Goal: Transaction & Acquisition: Register for event/course

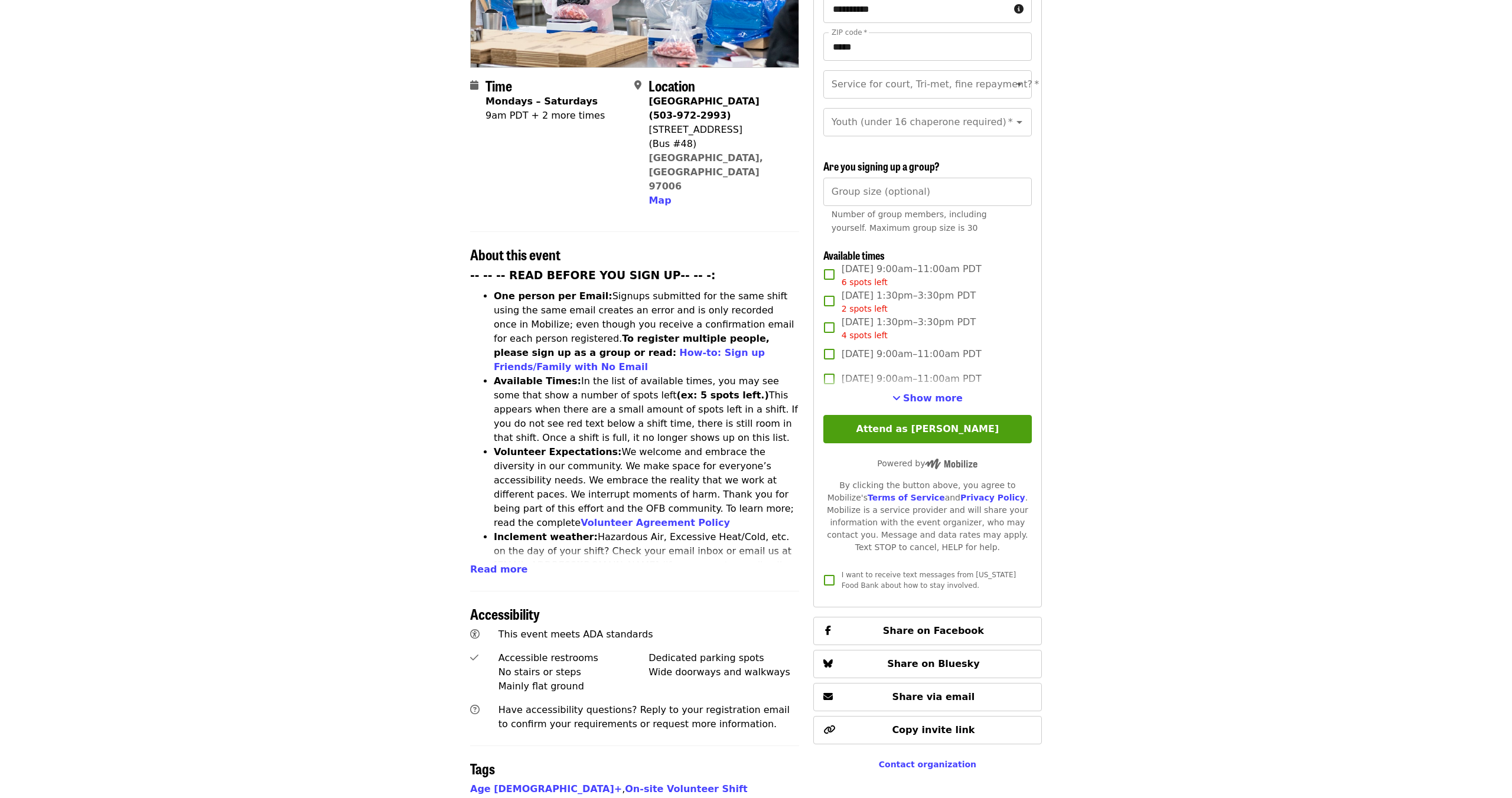
scroll to position [234, 0]
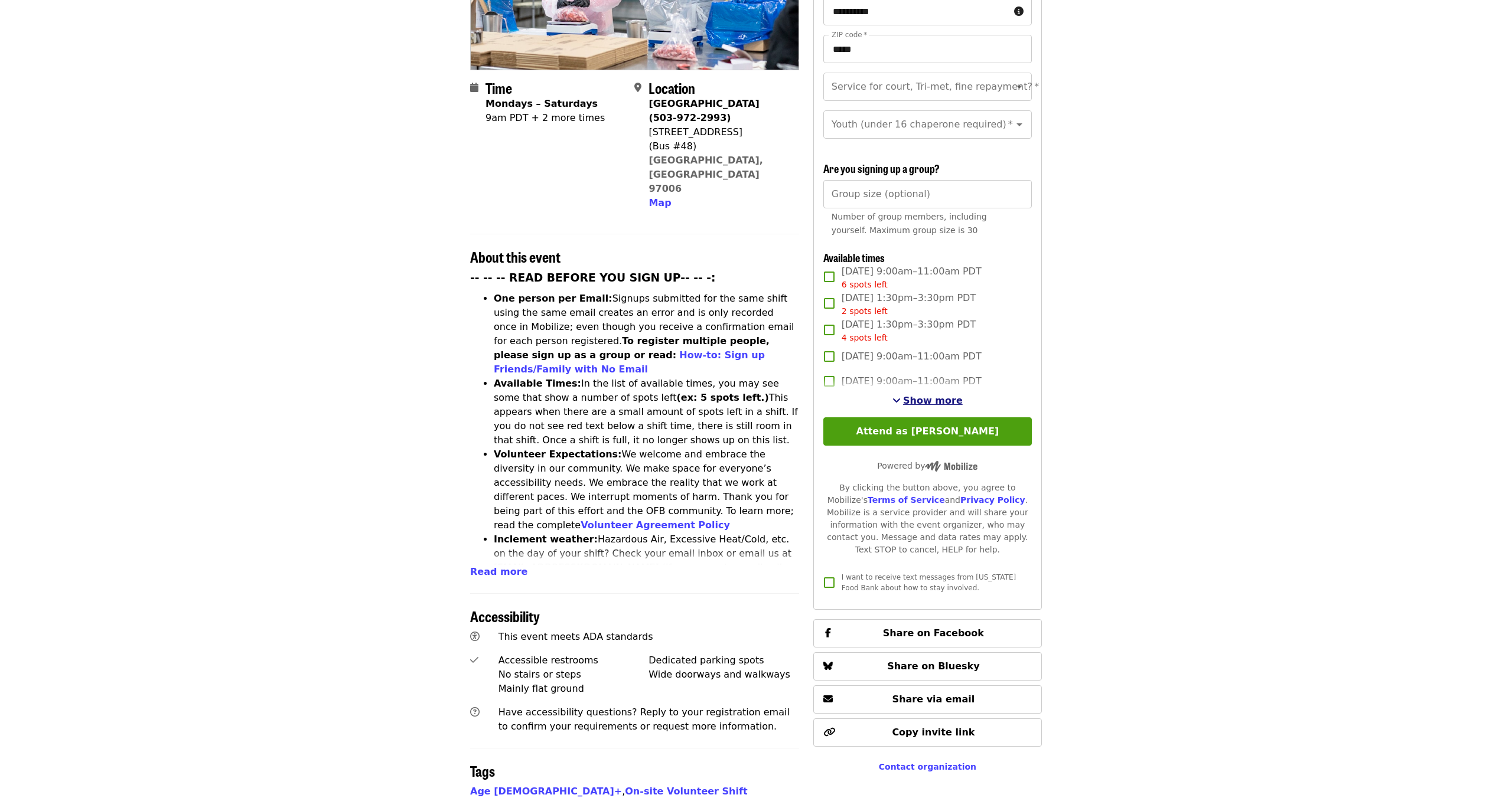
click at [939, 395] on span "Show more" at bounding box center [933, 400] width 59 height 11
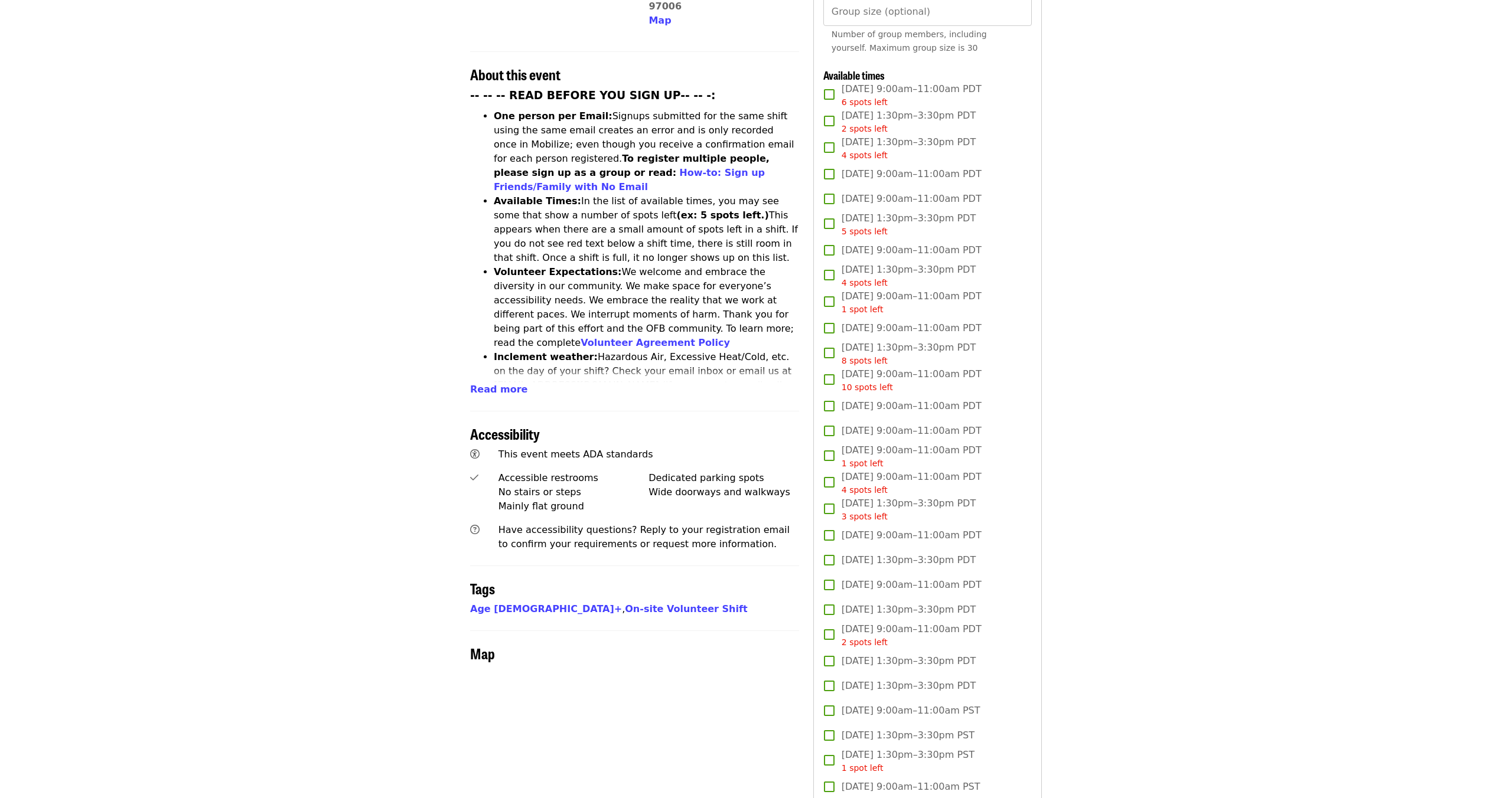
scroll to position [417, 0]
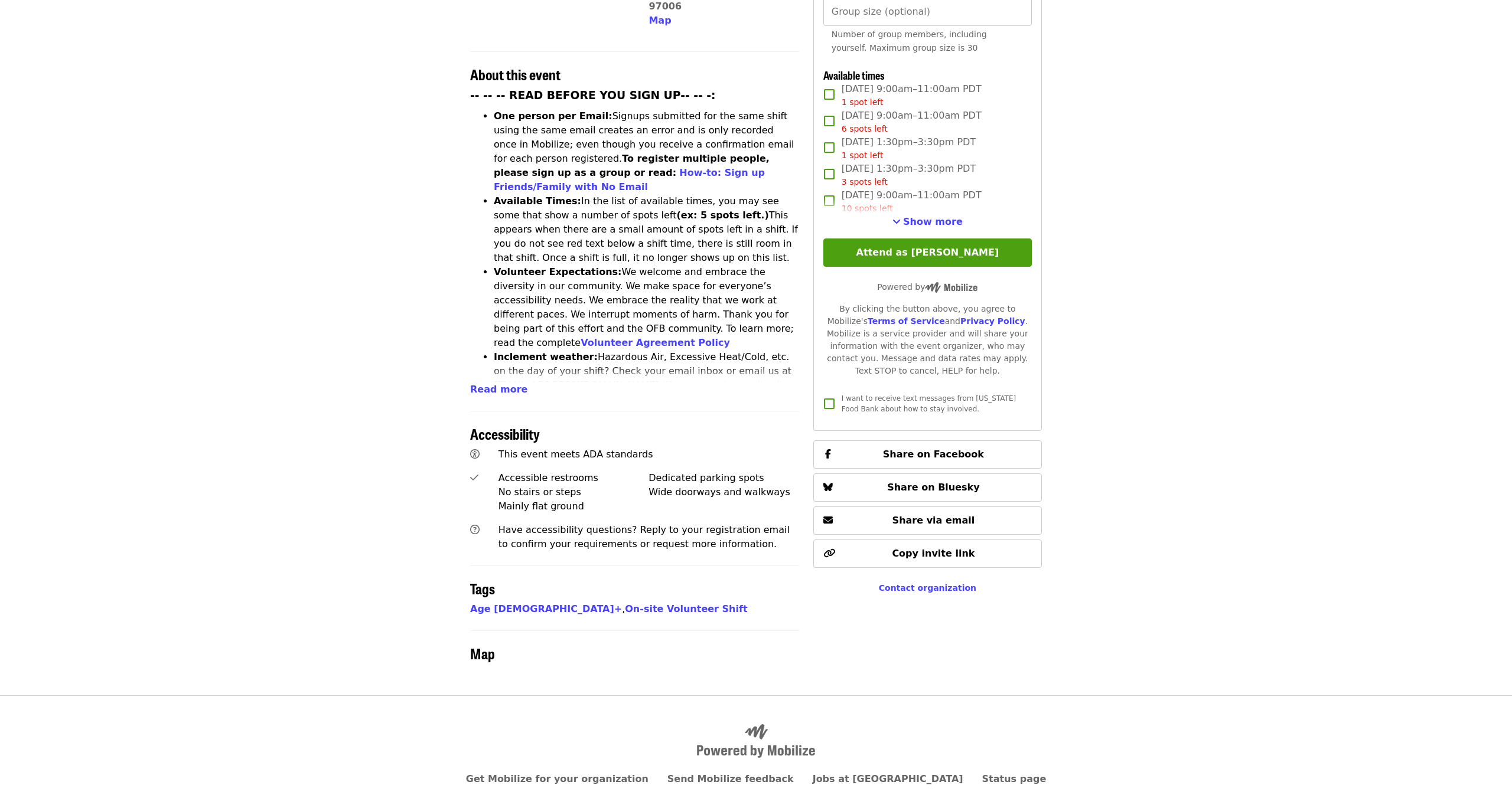
scroll to position [417, 0]
click at [940, 216] on span "Show more" at bounding box center [933, 221] width 59 height 11
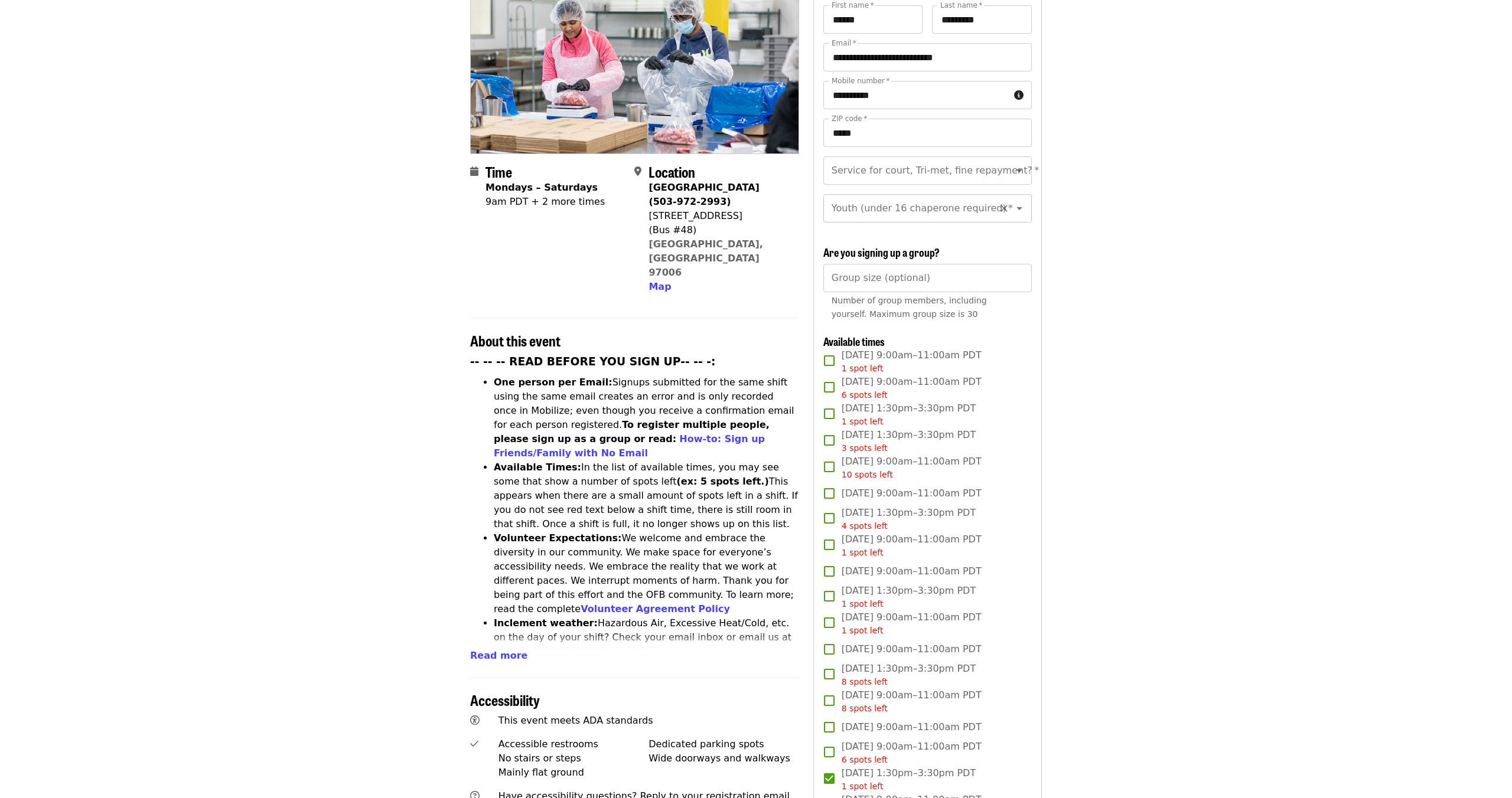
scroll to position [153, 0]
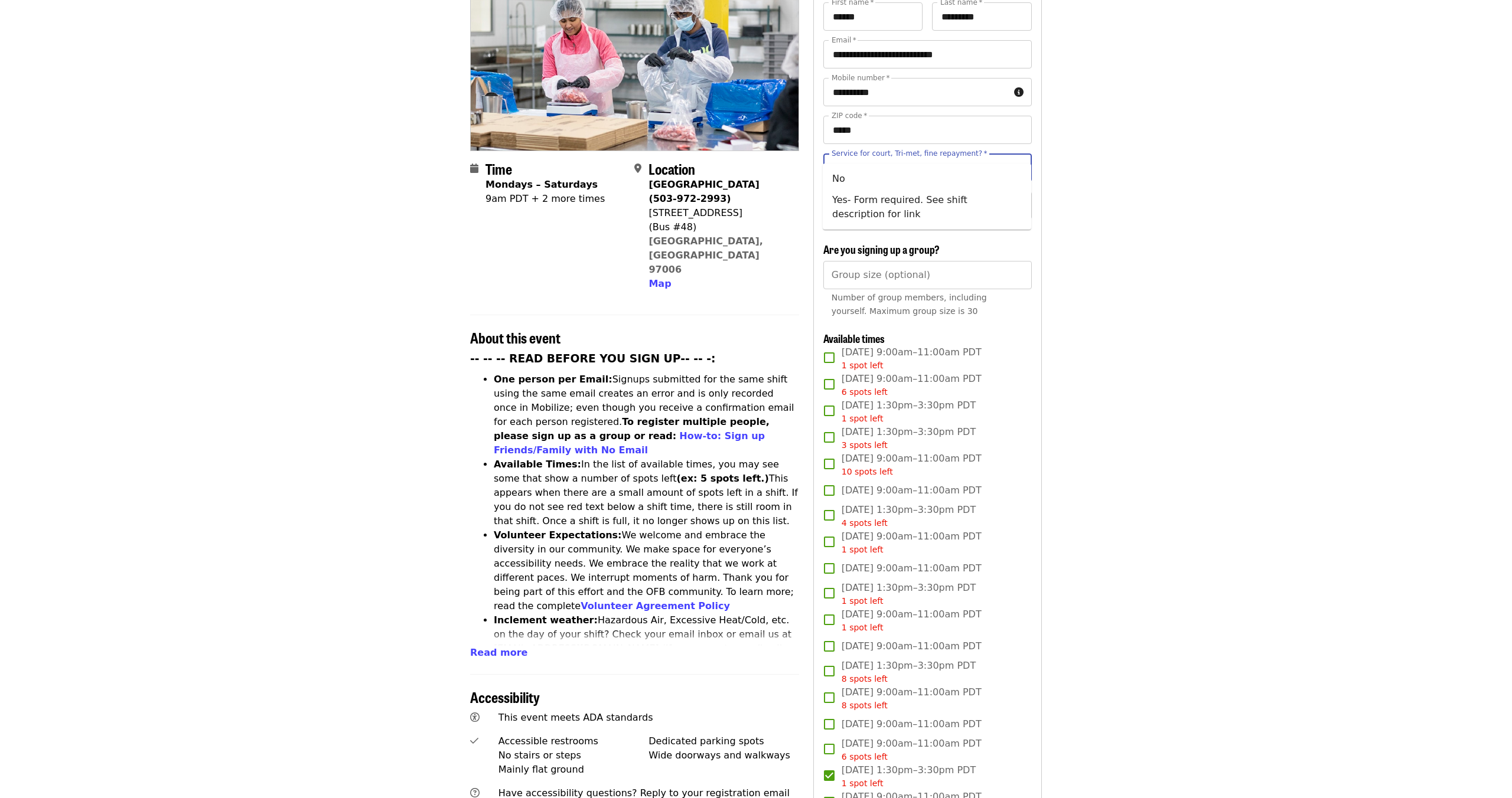
drag, startPoint x: 917, startPoint y: 152, endPoint x: 913, endPoint y: 162, distance: 10.8
click at [917, 156] on input "Service for court, Tri-met, fine repayment?   *" at bounding box center [913, 167] width 161 height 22
drag, startPoint x: 852, startPoint y: 177, endPoint x: 862, endPoint y: 192, distance: 18.0
click at [852, 177] on li "No" at bounding box center [927, 178] width 209 height 21
type input "**"
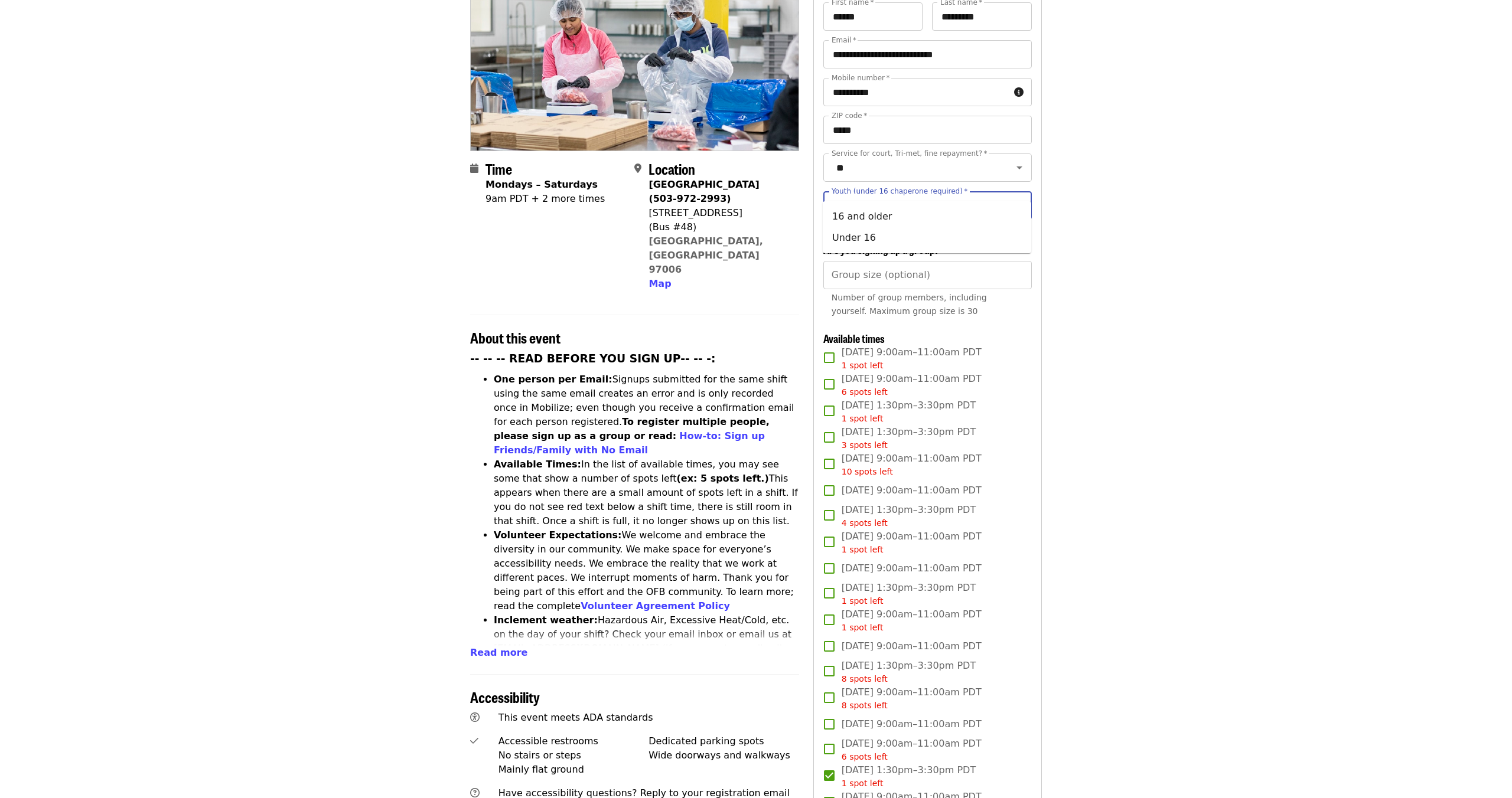
click at [867, 194] on input "Youth (under 16 chaperone required)   *" at bounding box center [913, 205] width 161 height 22
click at [859, 213] on li "16 and older" at bounding box center [927, 216] width 209 height 21
type input "**********"
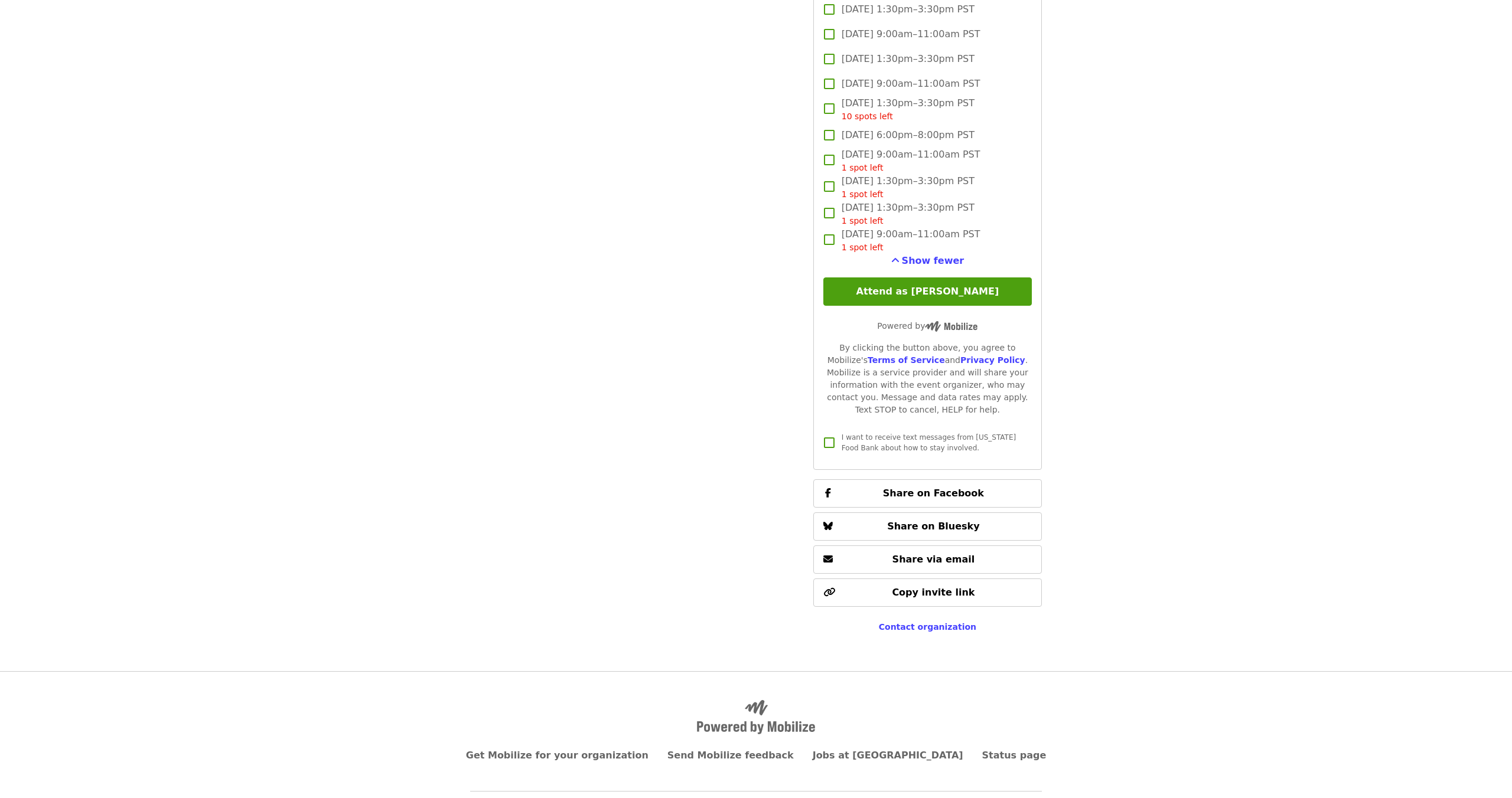
scroll to position [2179, 0]
click at [935, 278] on button "Attend as [PERSON_NAME]" at bounding box center [928, 292] width 209 height 29
